Goal: Information Seeking & Learning: Learn about a topic

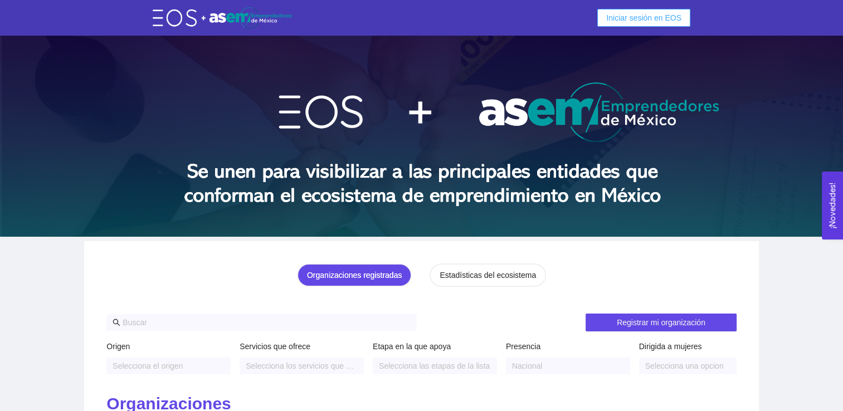
click at [673, 18] on span "Iniciar sesión en EOS" at bounding box center [643, 18] width 75 height 12
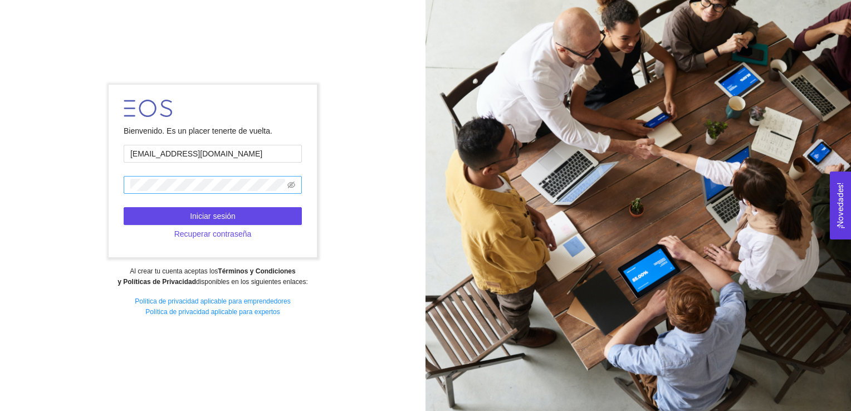
type input "[EMAIL_ADDRESS][DOMAIN_NAME]"
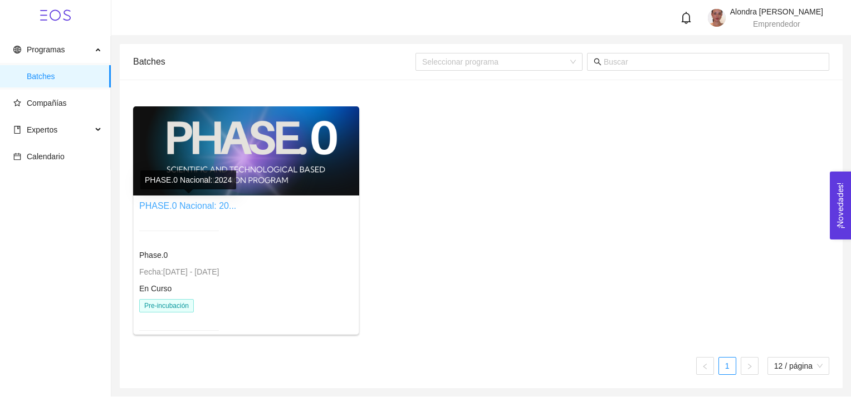
click at [187, 204] on link "PHASE.0 Nacional: 20..." at bounding box center [187, 205] width 97 height 9
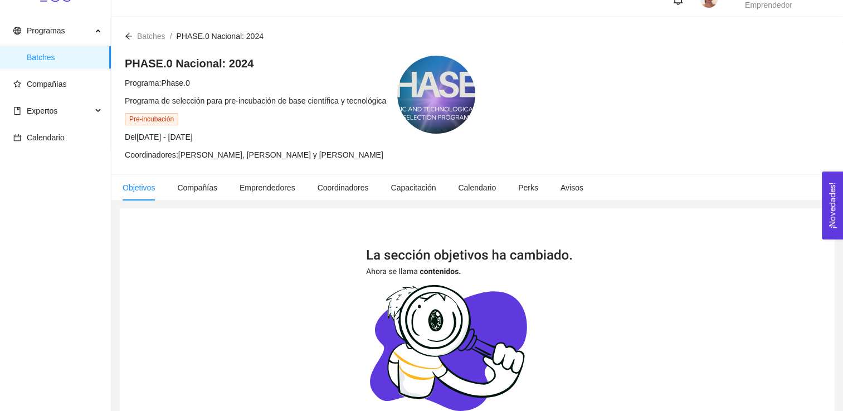
scroll to position [18, 0]
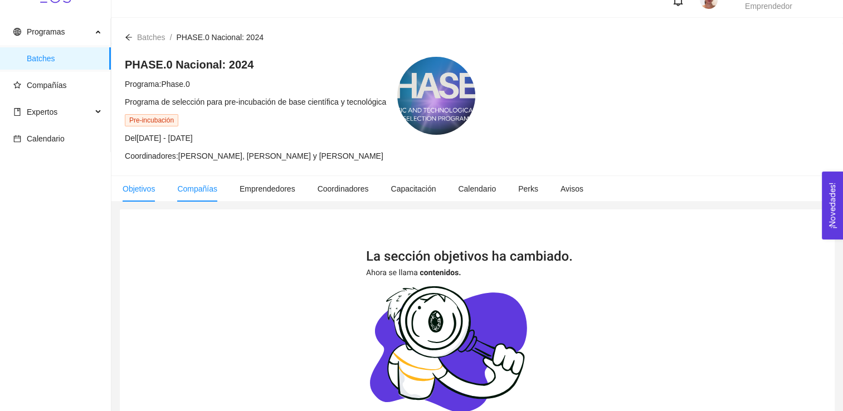
click at [200, 190] on span "Compañías" at bounding box center [197, 188] width 40 height 9
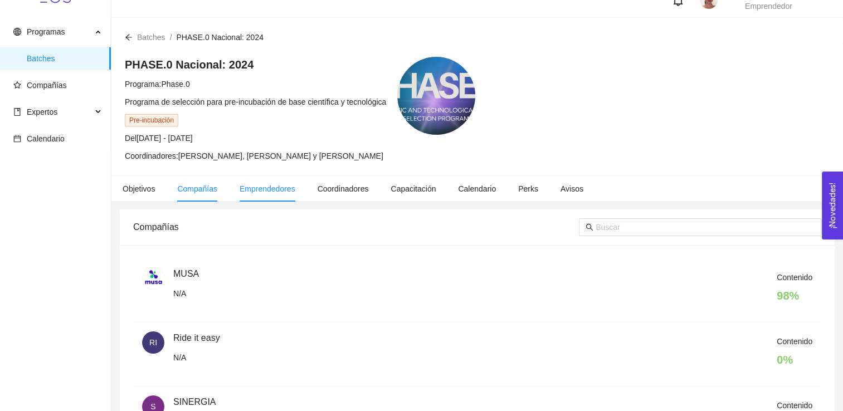
click at [273, 193] on span "Emprendedores" at bounding box center [267, 188] width 56 height 9
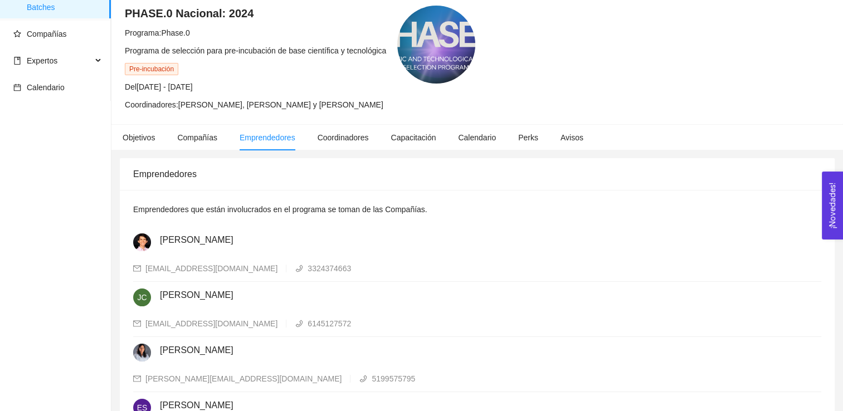
scroll to position [66, 0]
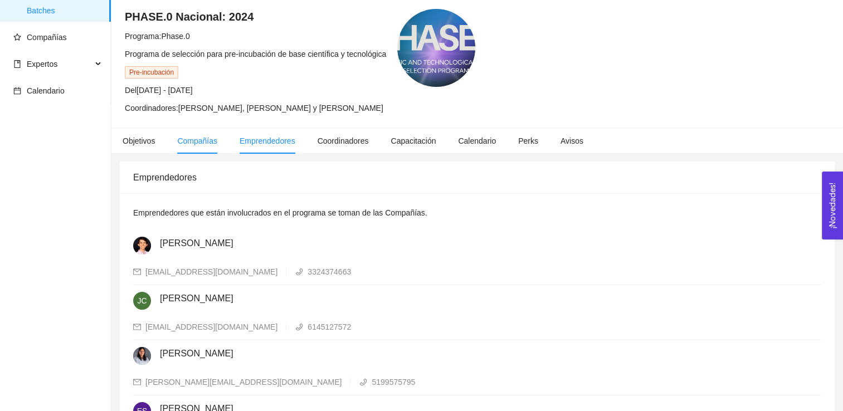
click at [200, 139] on span "Compañías" at bounding box center [197, 140] width 40 height 9
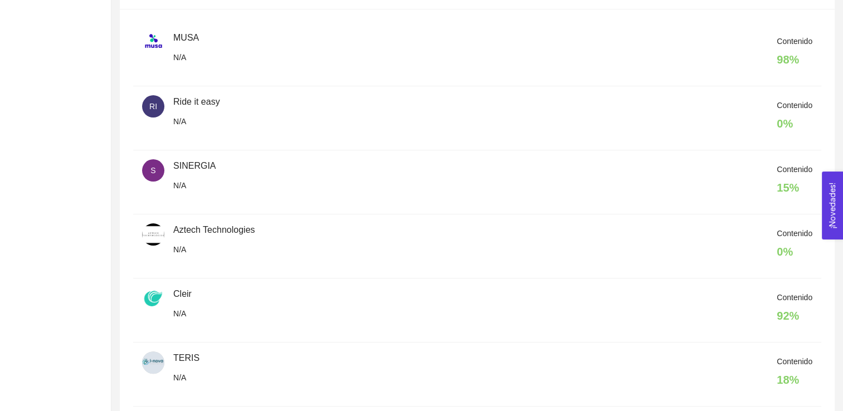
scroll to position [557, 0]
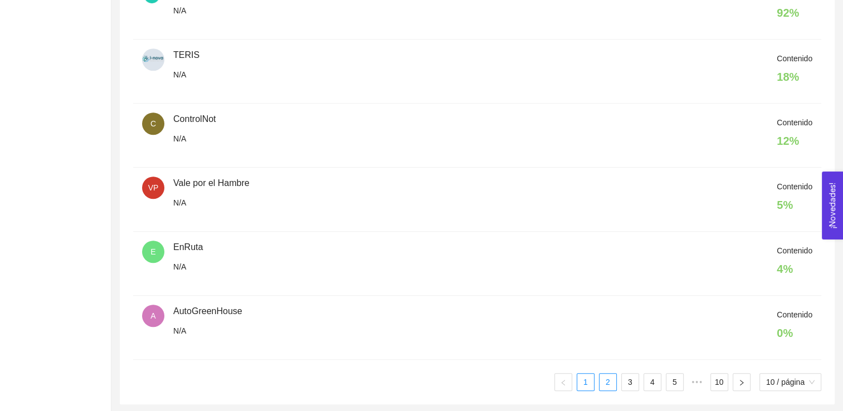
click at [604, 384] on link "2" at bounding box center [607, 382] width 17 height 17
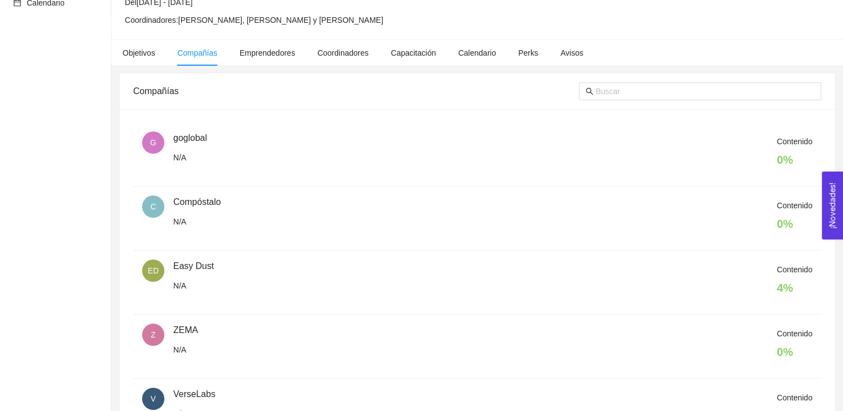
scroll to position [154, 0]
click at [635, 86] on input "text" at bounding box center [704, 91] width 219 height 12
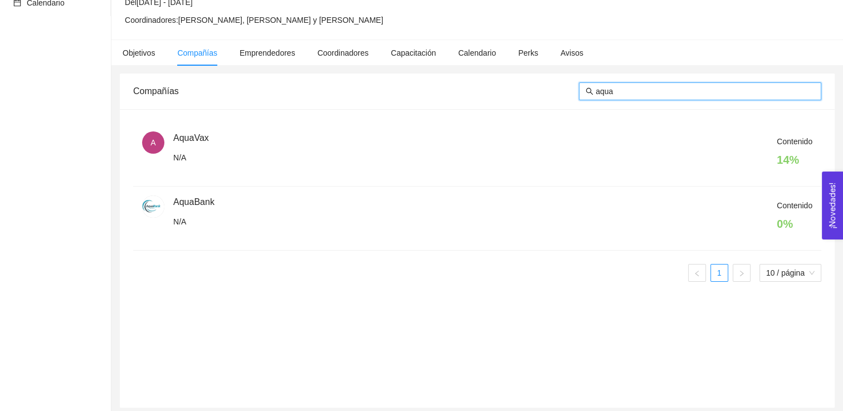
type input "aqua"
click at [423, 224] on div "Contenido 0 %" at bounding box center [492, 218] width 639 height 38
click at [197, 204] on div "Contenido 0 %" at bounding box center [492, 218] width 639 height 38
click at [335, 224] on div "Contenido 0 %" at bounding box center [492, 218] width 639 height 38
click at [794, 201] on span "Contenido" at bounding box center [794, 205] width 36 height 9
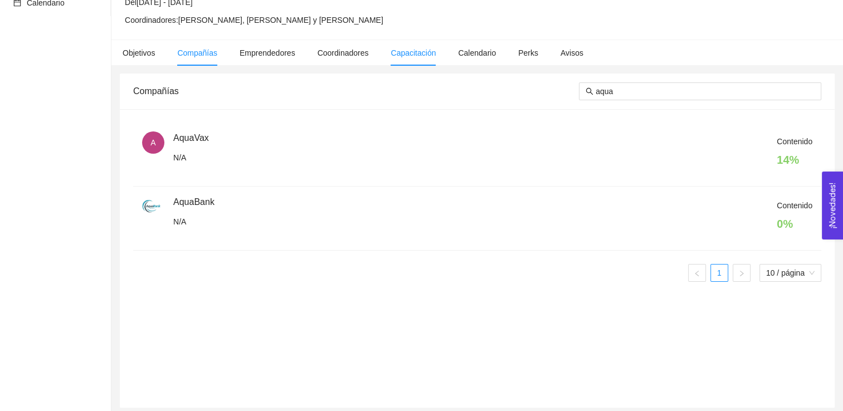
click at [414, 53] on span "Capacitación" at bounding box center [412, 52] width 45 height 9
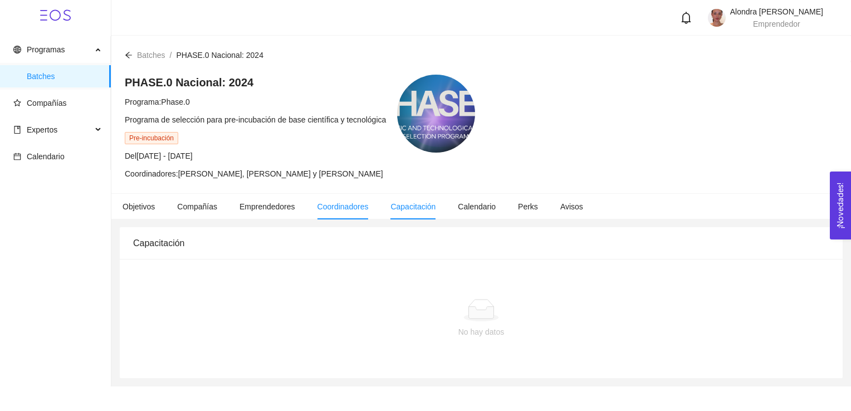
click at [347, 207] on span "Coordinadores" at bounding box center [342, 206] width 51 height 9
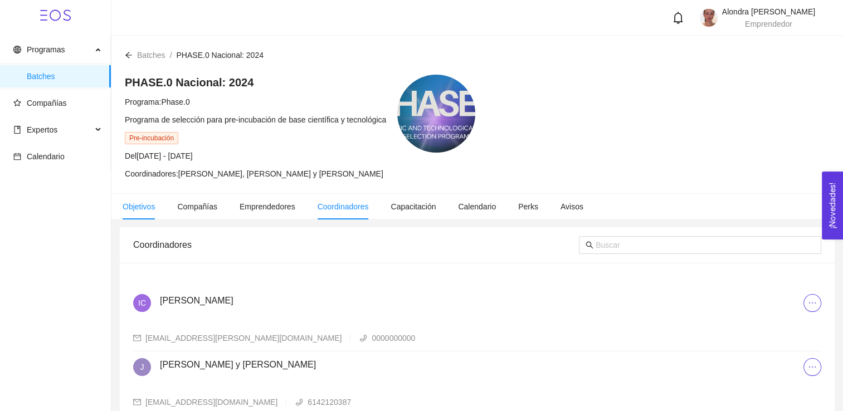
click at [145, 207] on span "Objetivos" at bounding box center [139, 206] width 32 height 9
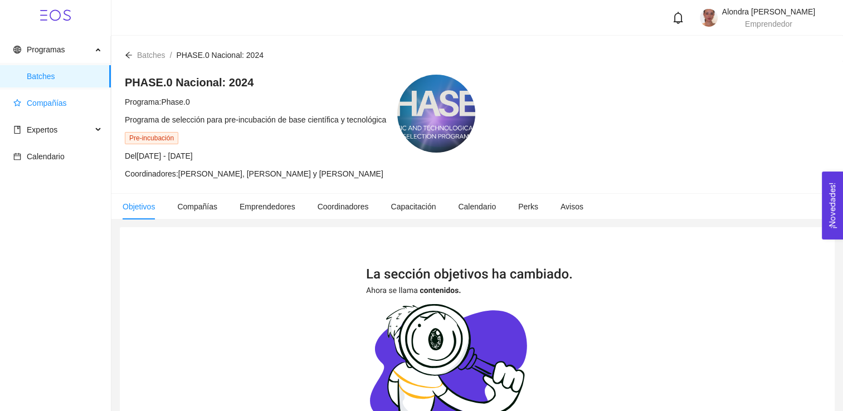
click at [63, 109] on span "Compañías" at bounding box center [57, 103] width 89 height 22
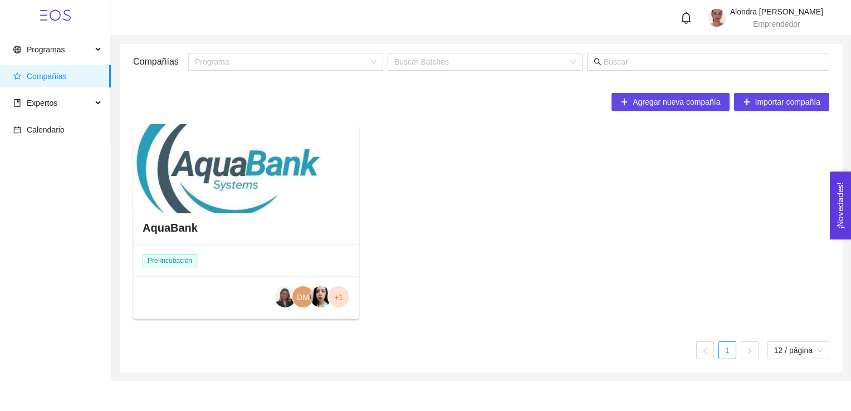
click at [175, 232] on h4 "AquaBank" at bounding box center [170, 228] width 55 height 16
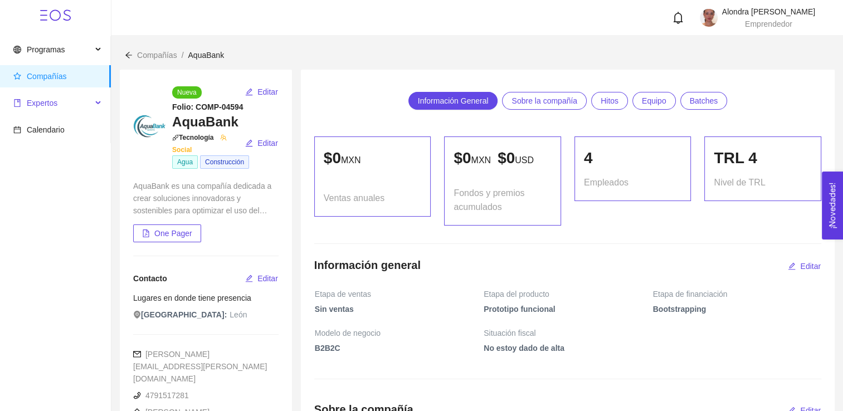
click at [43, 99] on span "Expertos" at bounding box center [42, 103] width 31 height 9
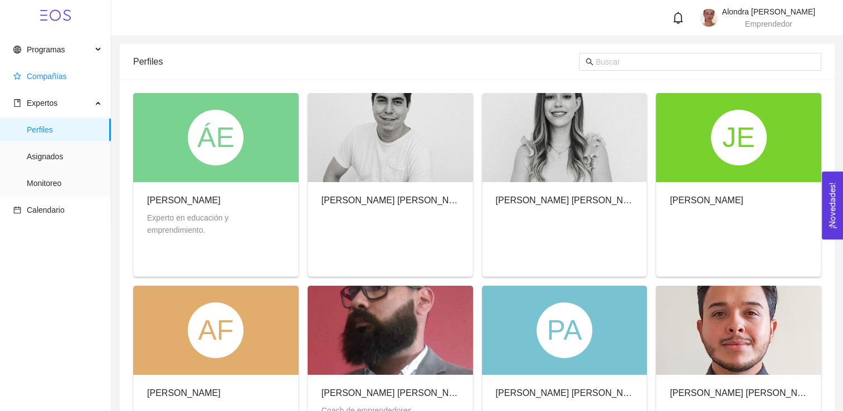
click at [47, 80] on span "Compañías" at bounding box center [47, 76] width 40 height 9
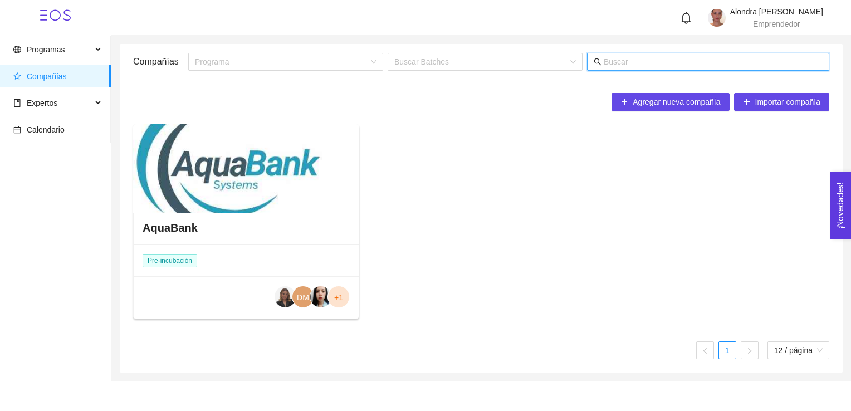
click at [653, 59] on input "text" at bounding box center [713, 62] width 219 height 12
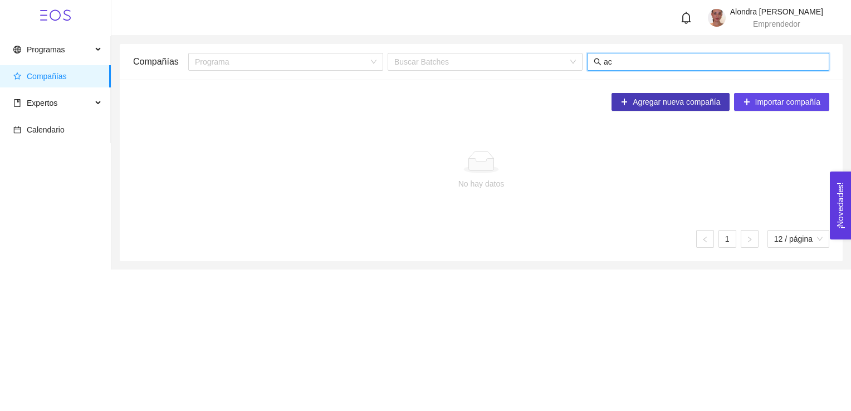
type input "a"
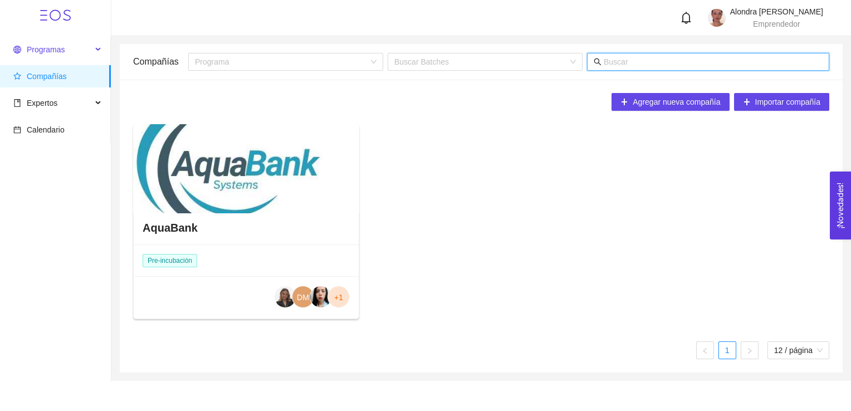
click at [62, 50] on span "Programas" at bounding box center [46, 49] width 38 height 9
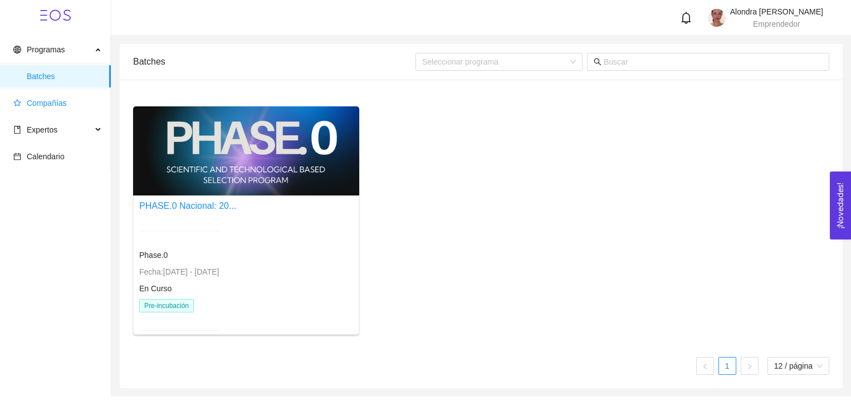
click at [37, 105] on span "Compañías" at bounding box center [47, 103] width 40 height 9
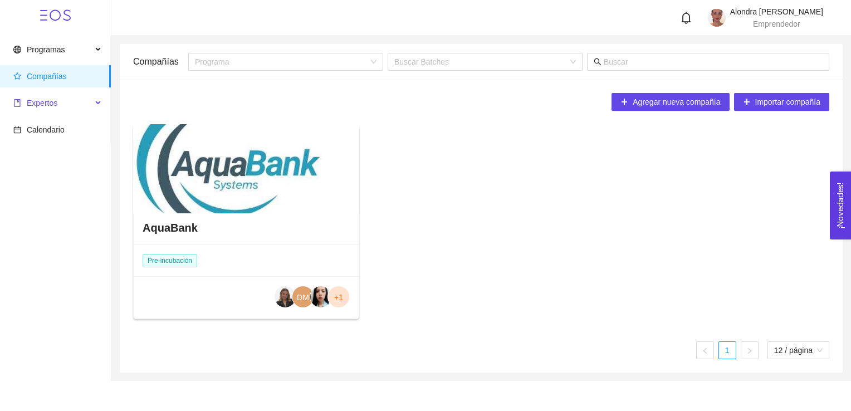
click at [76, 101] on span "Expertos" at bounding box center [52, 103] width 79 height 22
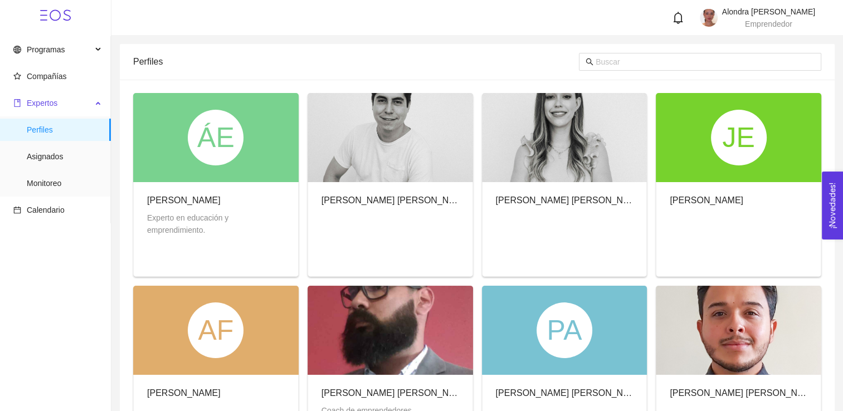
click at [96, 101] on div "Expertos" at bounding box center [55, 103] width 111 height 22
click at [67, 77] on span "Compañías" at bounding box center [57, 76] width 89 height 22
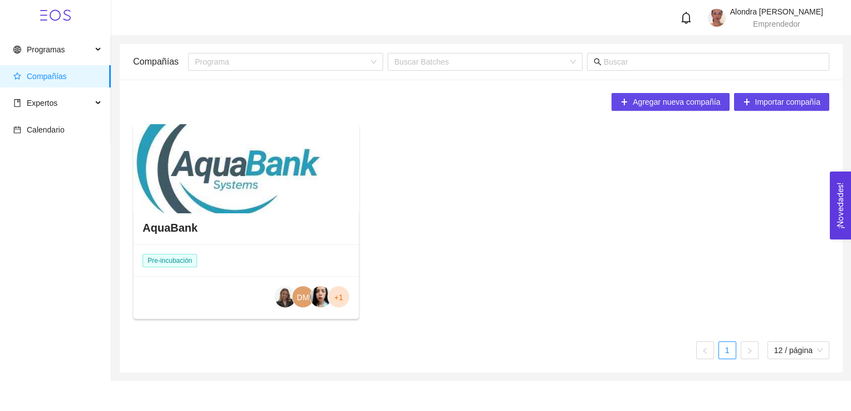
click at [302, 200] on div at bounding box center [246, 168] width 226 height 89
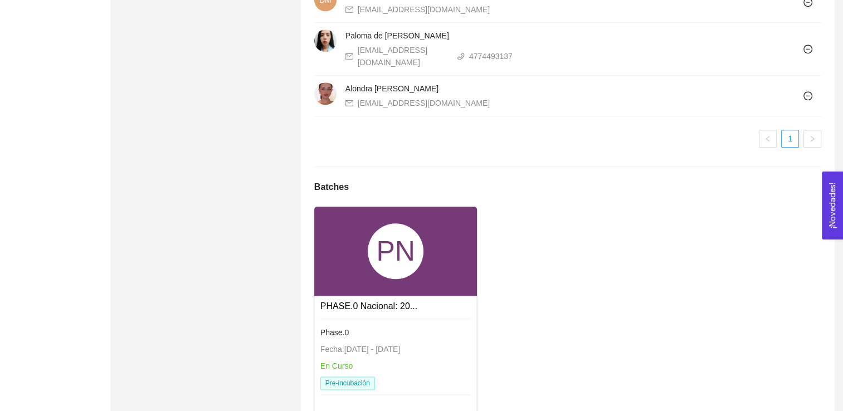
scroll to position [1235, 0]
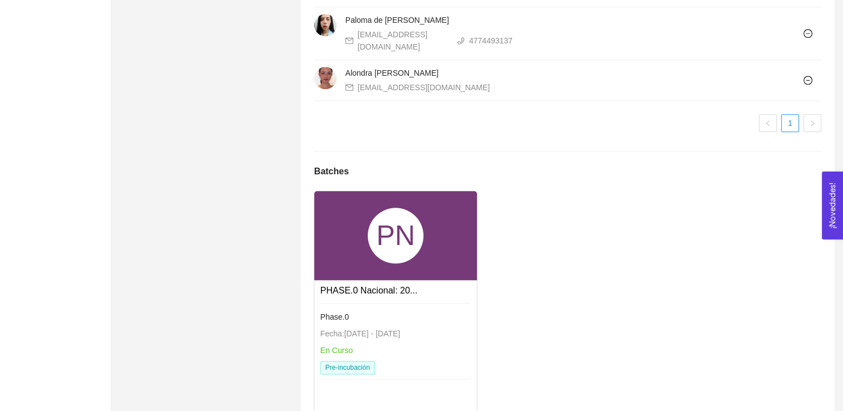
click at [339, 329] on span "Fecha: [DATE] - [DATE]" at bounding box center [360, 333] width 80 height 9
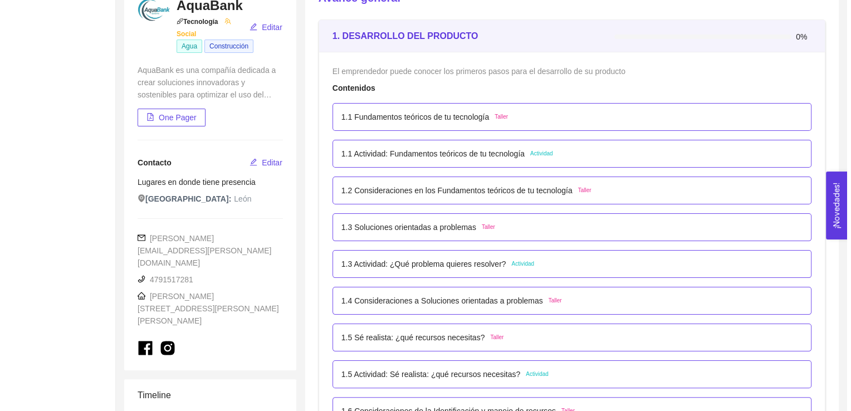
scroll to position [149, 0]
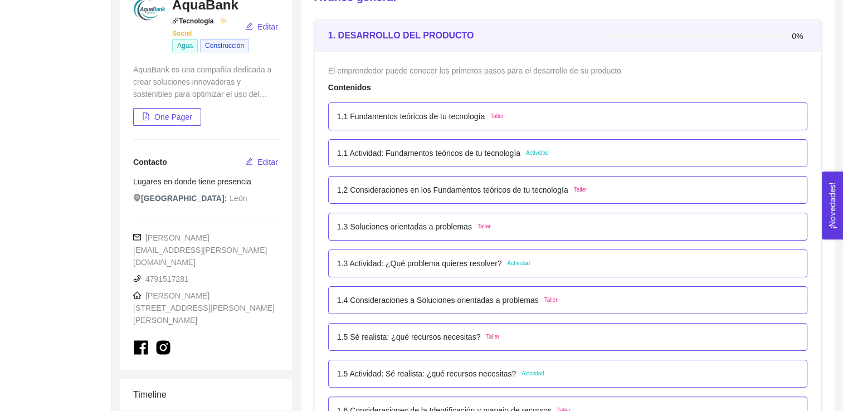
click at [507, 153] on p "1.1 Actividad: Fundamentos teóricos de tu tecnología" at bounding box center [428, 153] width 183 height 12
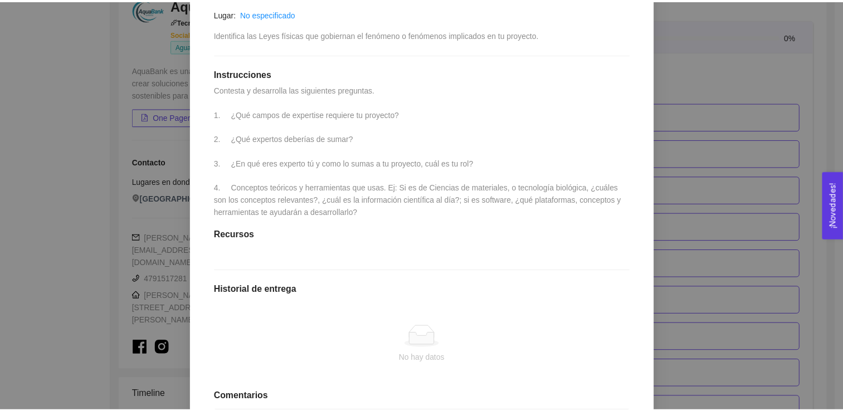
scroll to position [0, 0]
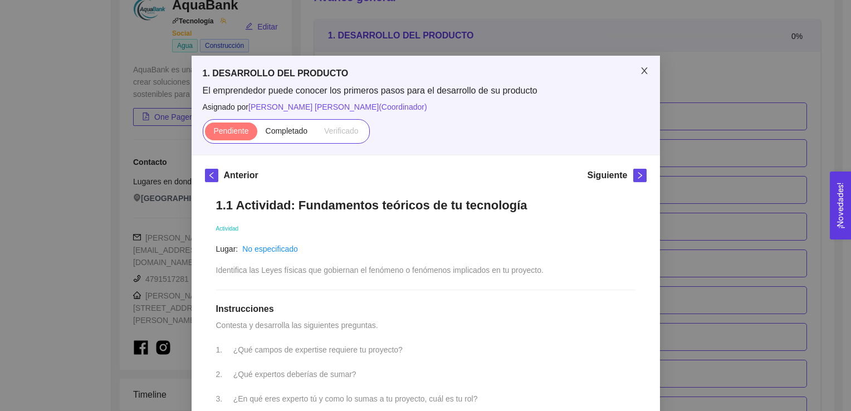
click at [640, 73] on icon "close" at bounding box center [644, 70] width 9 height 9
